Goal: Task Accomplishment & Management: Manage account settings

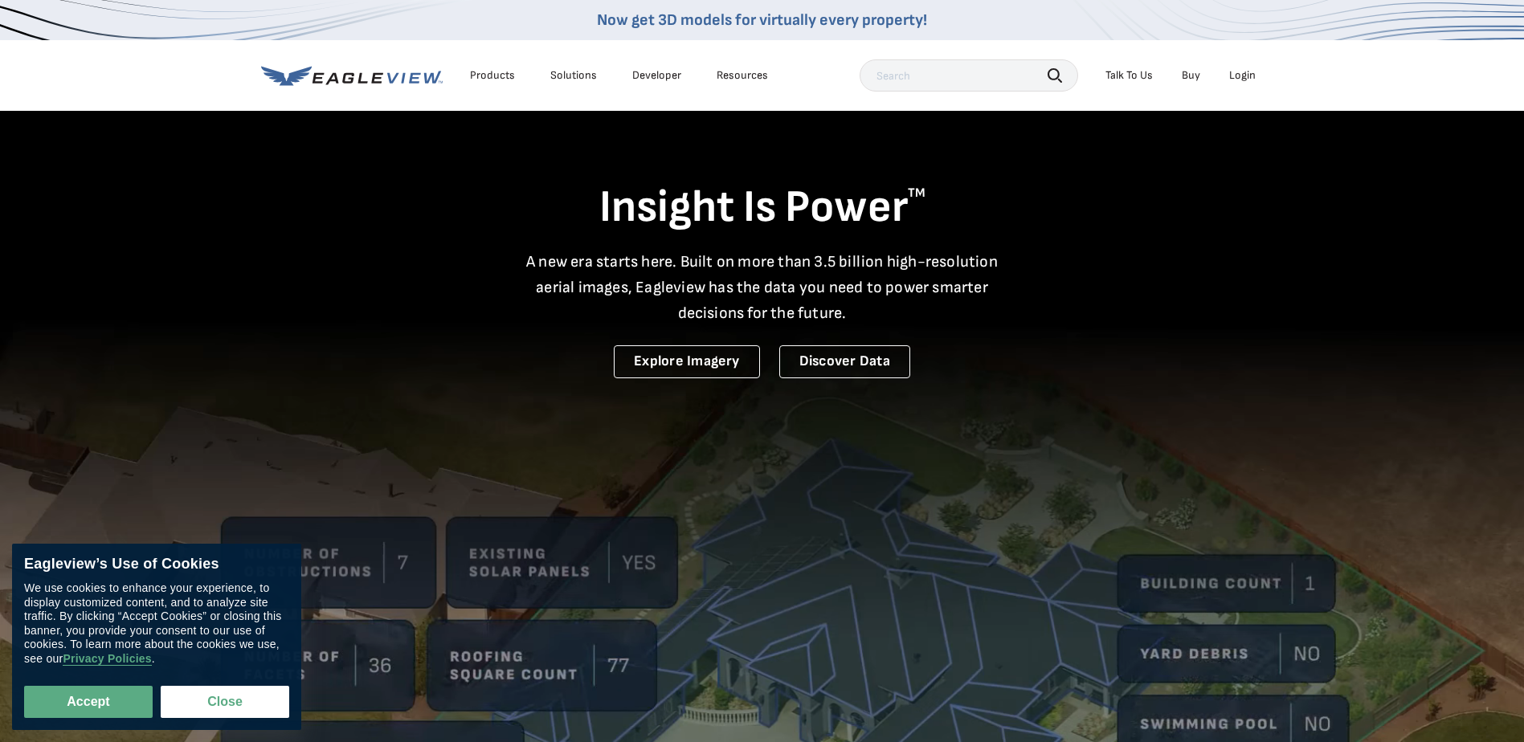
drag, startPoint x: 0, startPoint y: 0, endPoint x: 1242, endPoint y: 76, distance: 1244.2
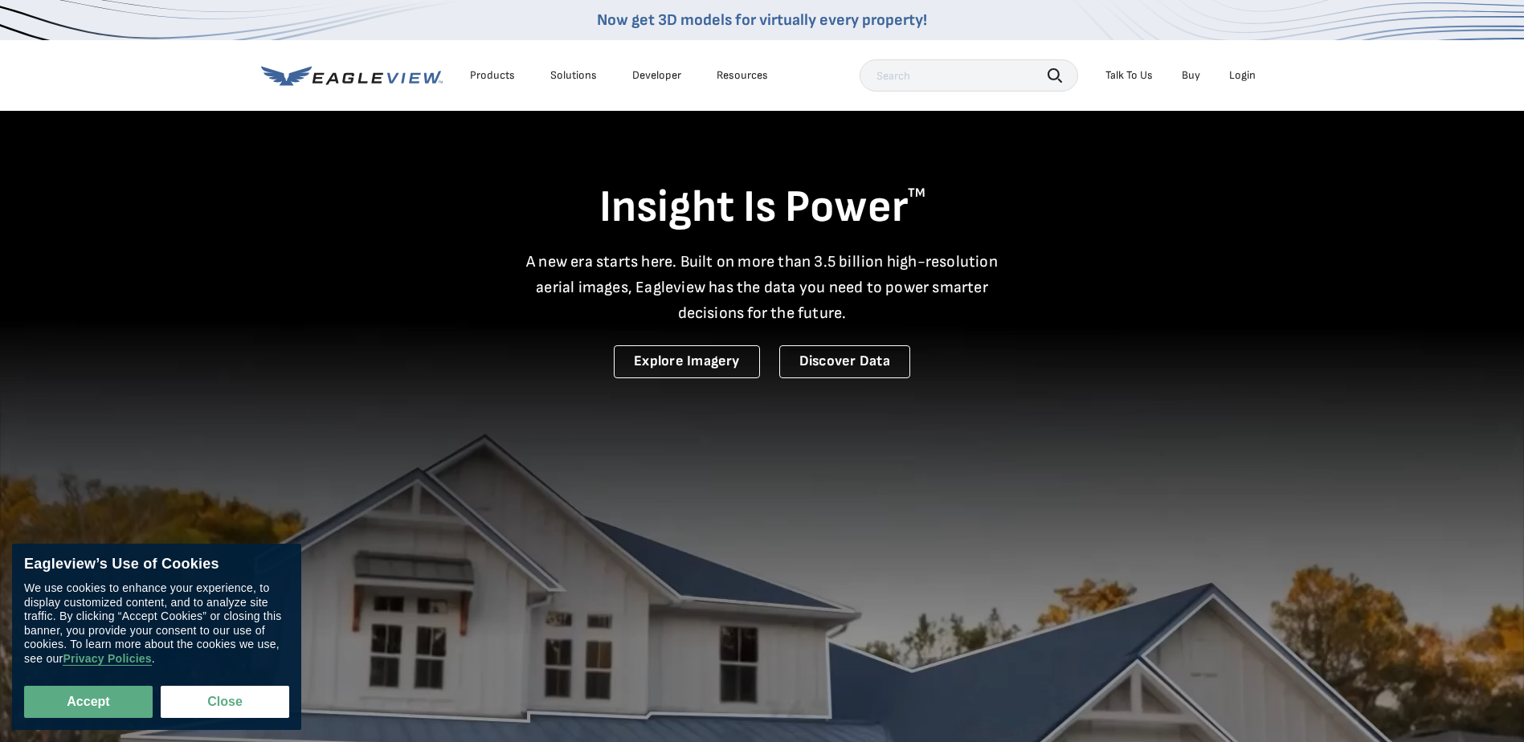
click at [1242, 76] on div "Login" at bounding box center [1242, 75] width 27 height 14
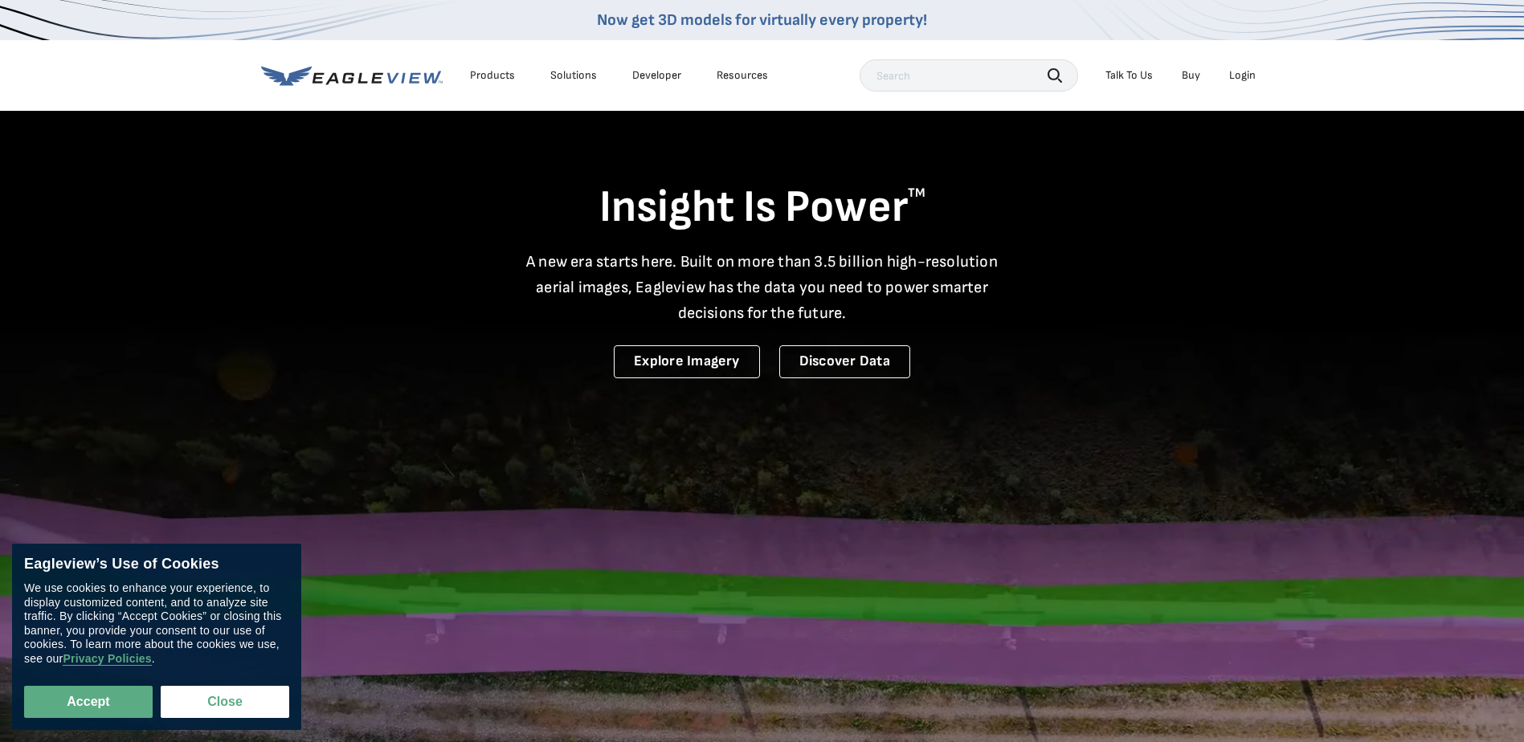
click at [1238, 76] on div "Login" at bounding box center [1242, 75] width 27 height 14
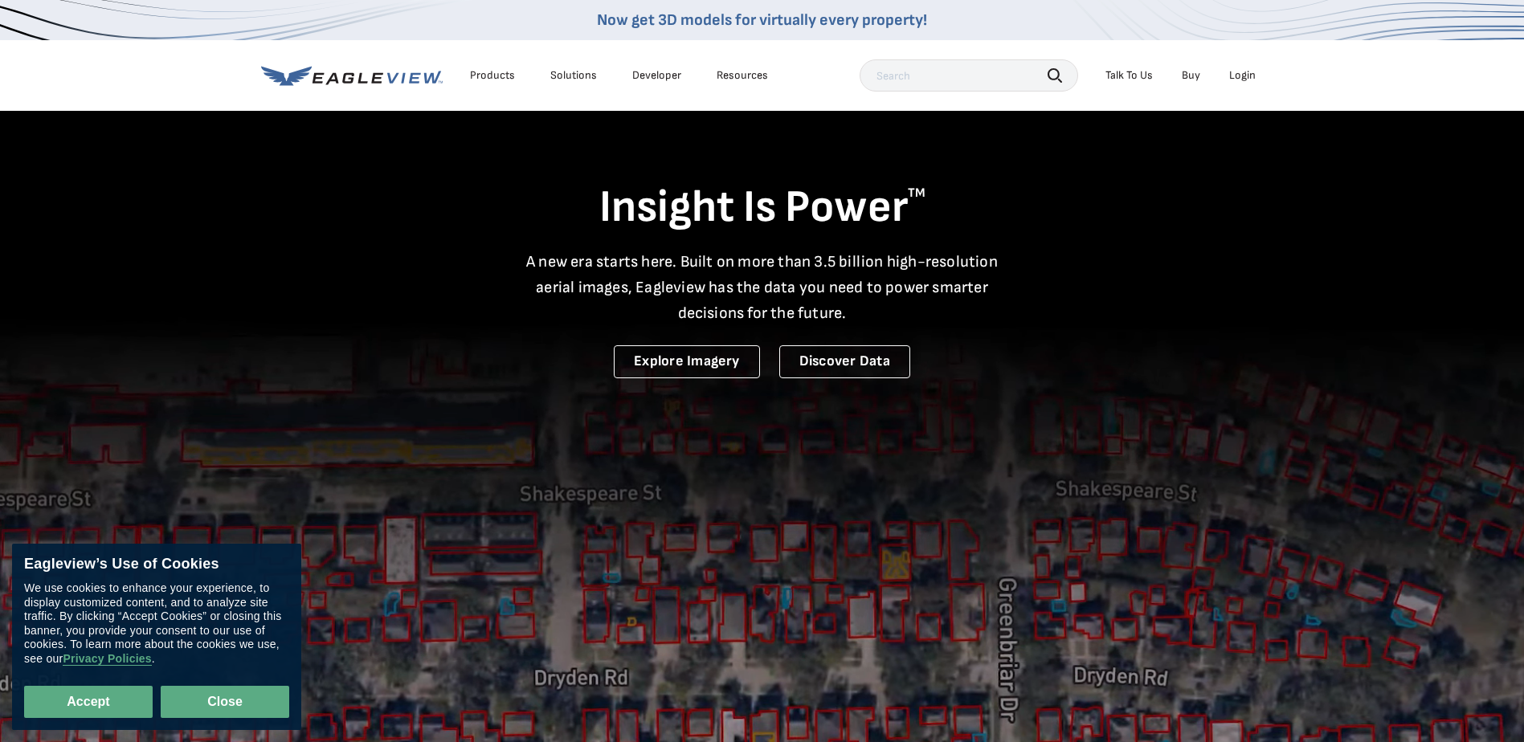
click at [197, 709] on button "Close" at bounding box center [225, 702] width 129 height 32
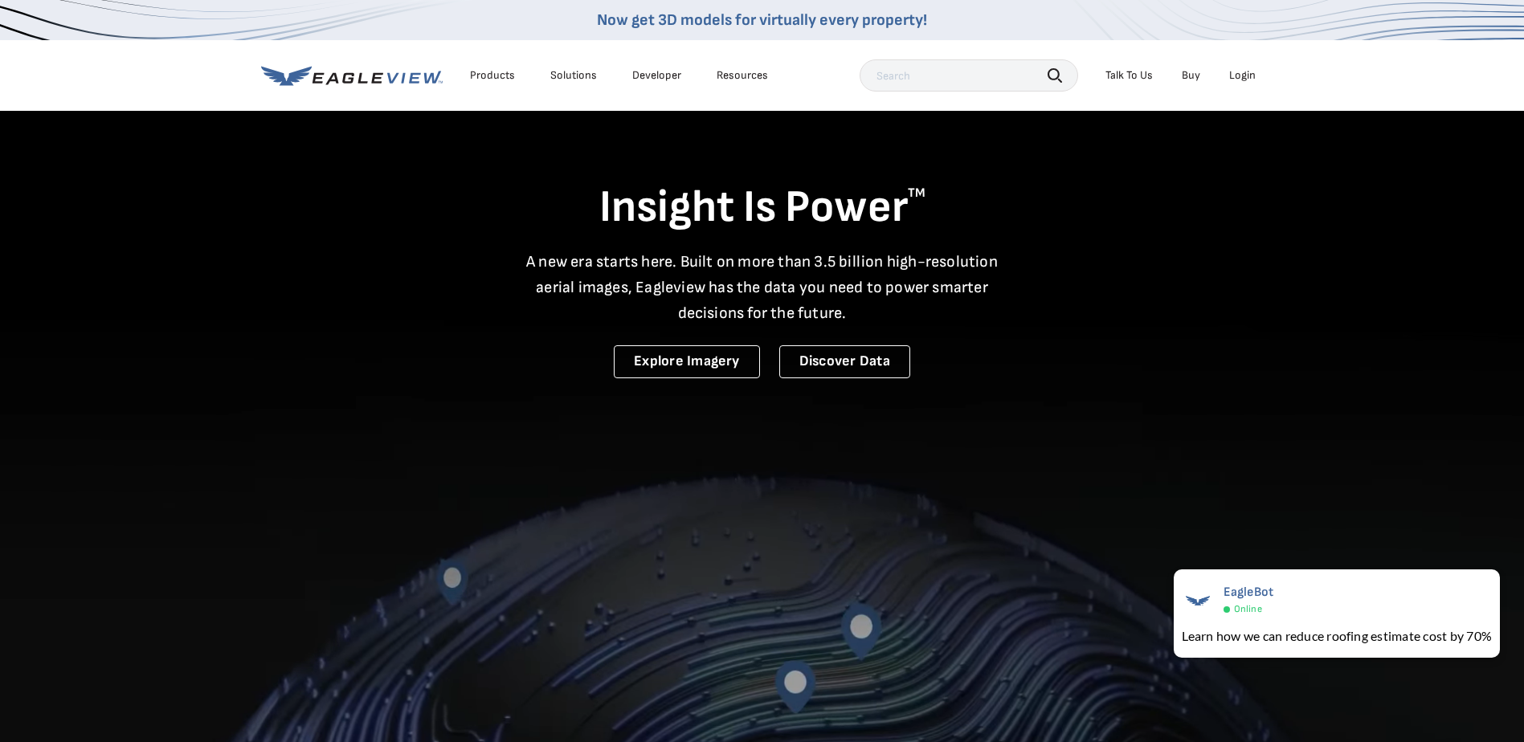
click at [1249, 78] on div "Login" at bounding box center [1242, 75] width 27 height 14
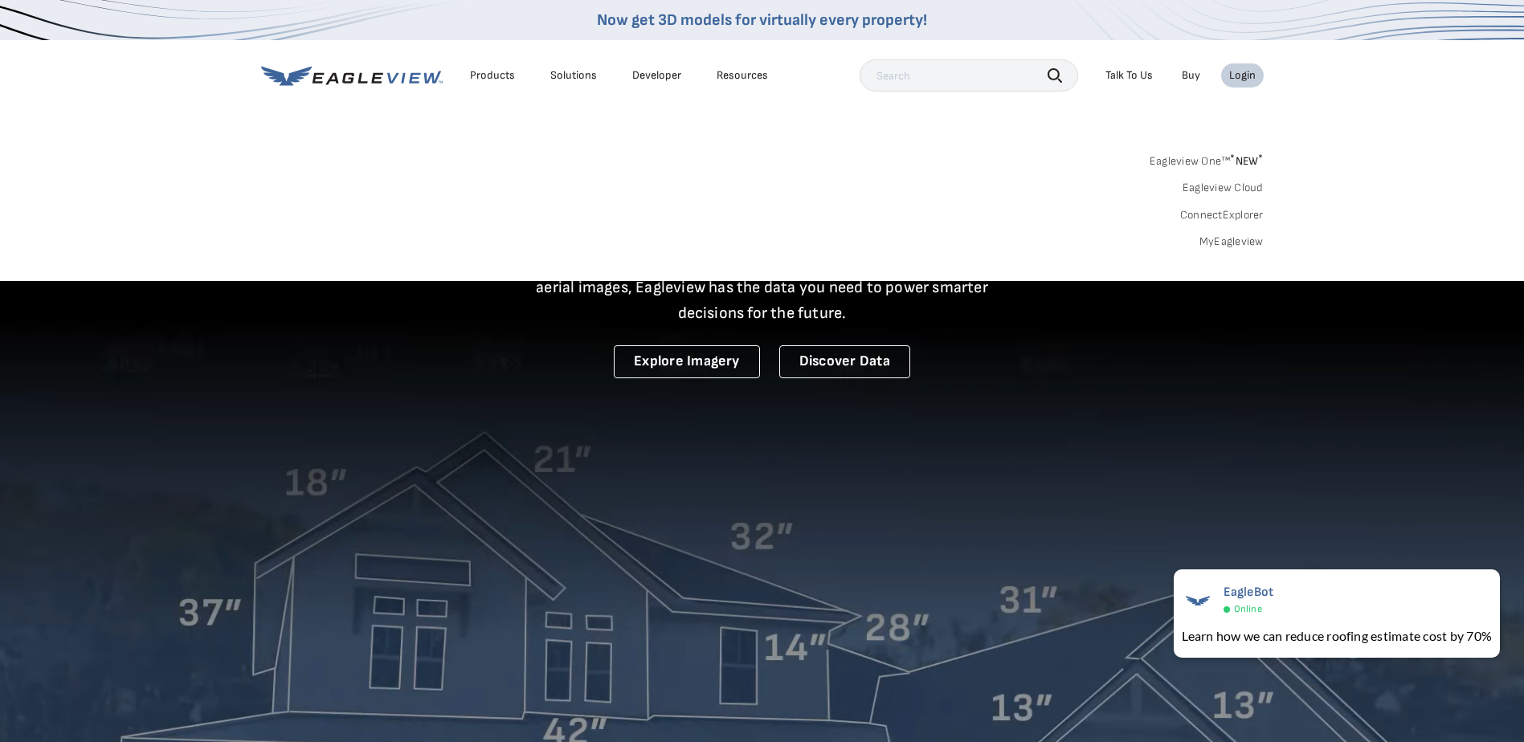
click at [1251, 238] on link "MyEagleview" at bounding box center [1231, 242] width 64 height 14
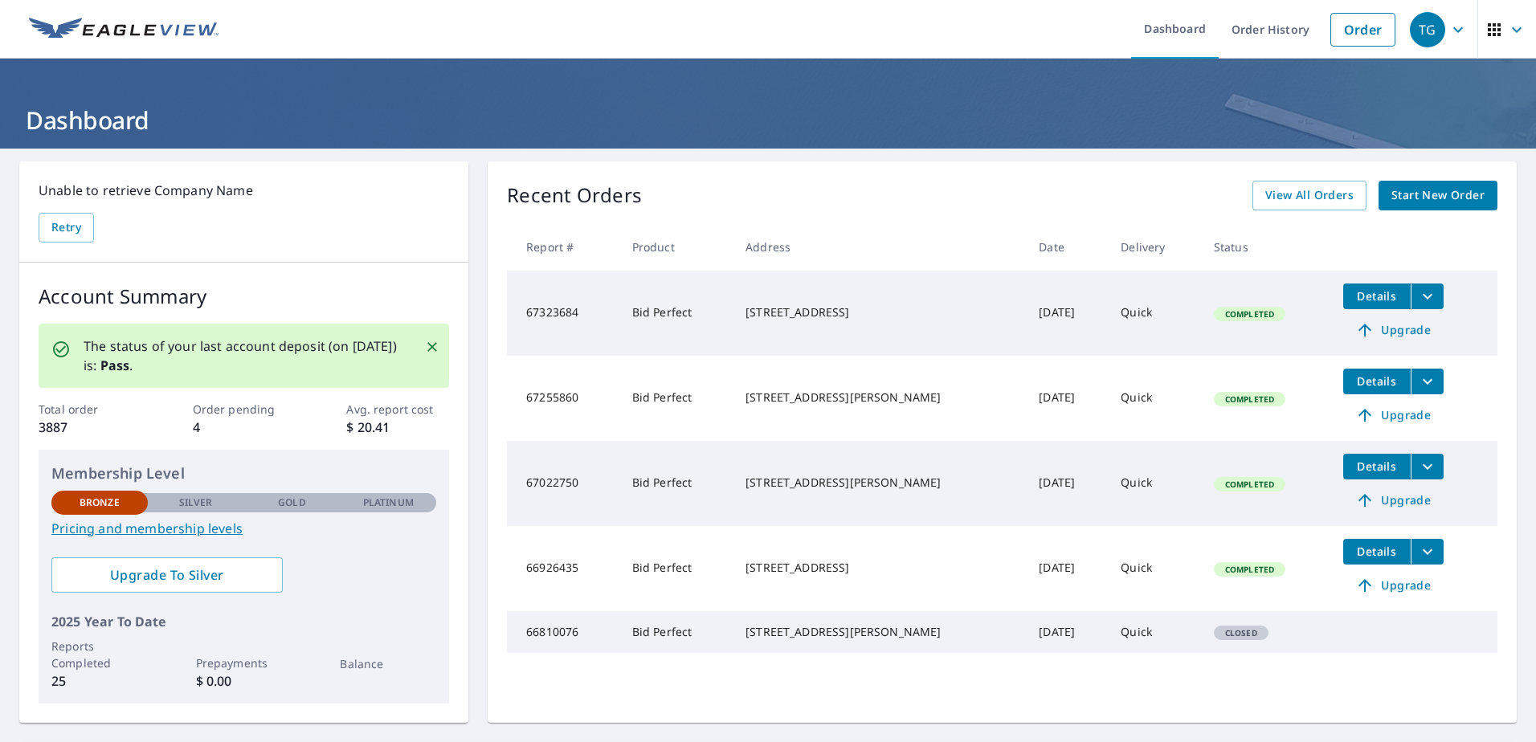
click at [1423, 297] on icon "filesDropdownBtn-67323684" at bounding box center [1428, 296] width 10 height 6
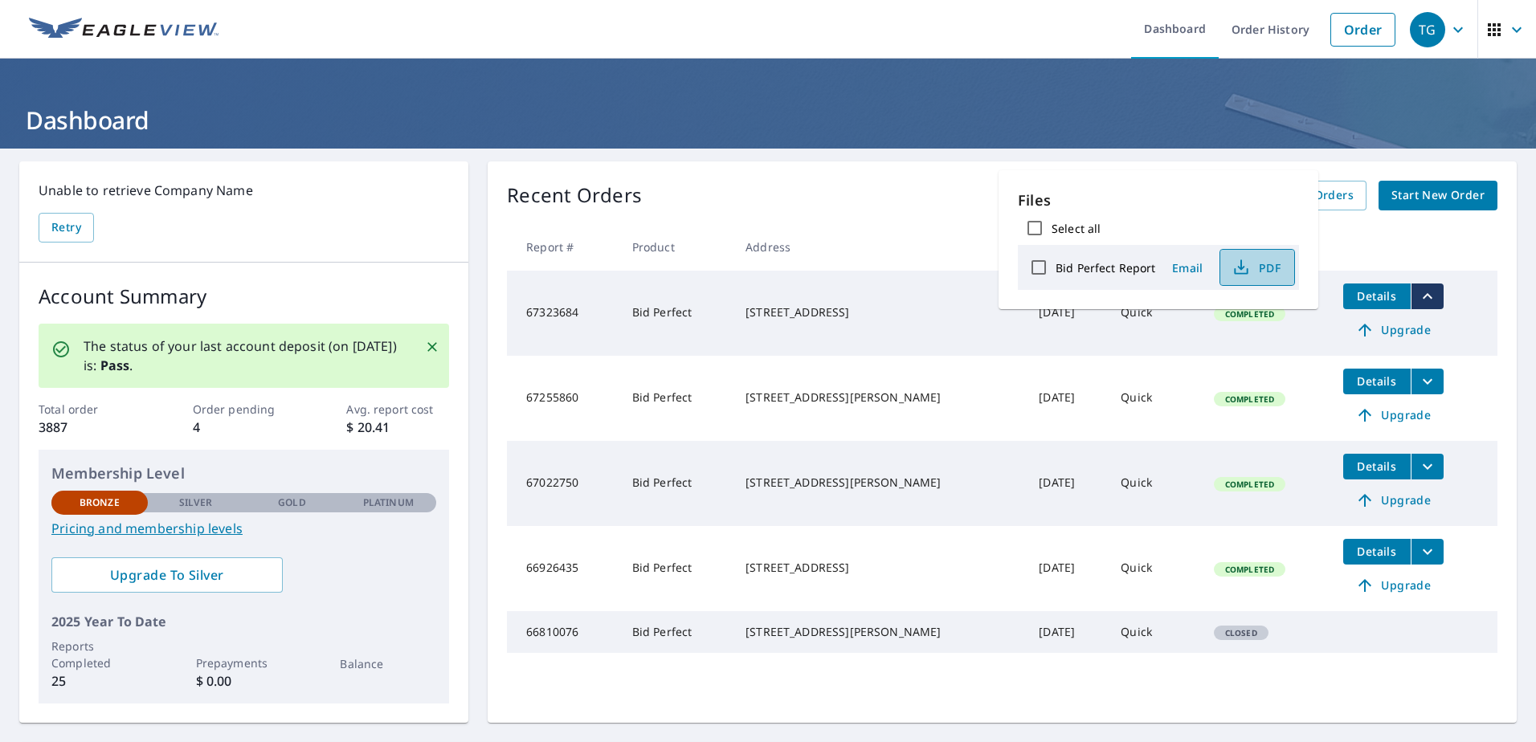
click at [1246, 265] on icon "button" at bounding box center [1241, 267] width 19 height 19
